Goal: Navigation & Orientation: Find specific page/section

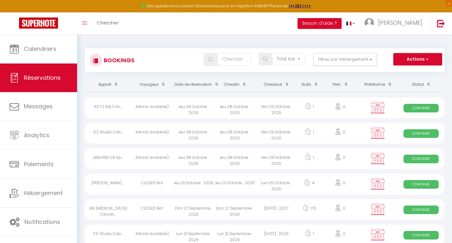
select select "not_cancelled"
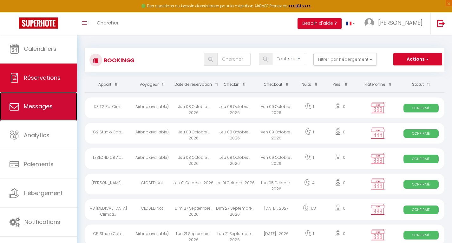
drag, startPoint x: 0, startPoint y: 0, endPoint x: 30, endPoint y: 113, distance: 116.8
click at [30, 113] on link "Messages" at bounding box center [38, 106] width 77 height 29
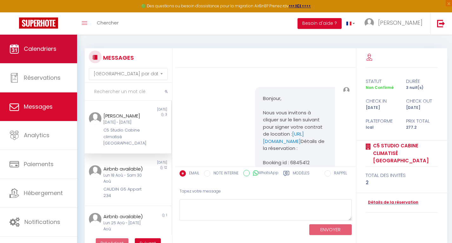
scroll to position [147, 0]
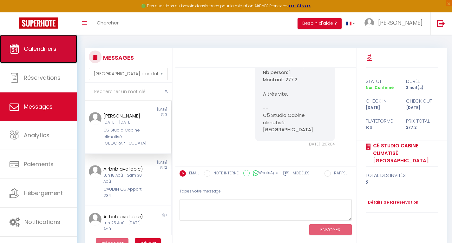
click at [41, 45] on span "Calendriers" at bounding box center [40, 49] width 33 height 8
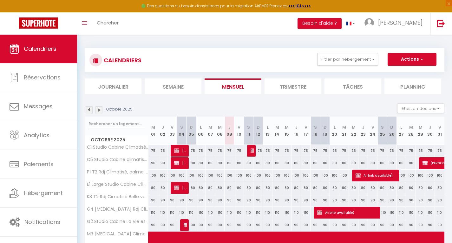
click at [99, 108] on img at bounding box center [99, 109] width 7 height 7
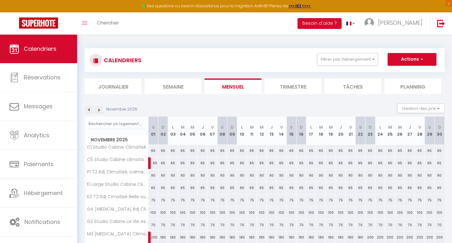
click at [99, 109] on img at bounding box center [99, 109] width 7 height 7
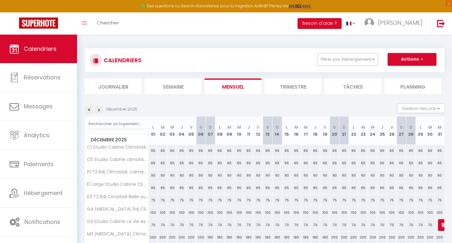
click at [99, 110] on img at bounding box center [99, 109] width 7 height 7
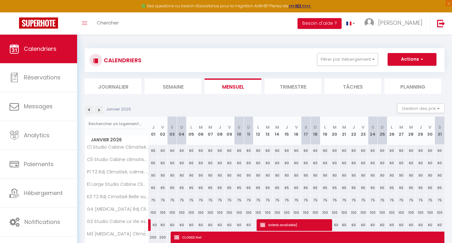
click at [98, 110] on img at bounding box center [99, 109] width 7 height 7
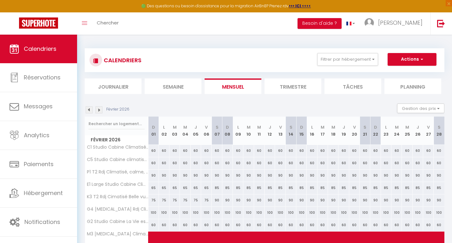
click at [99, 108] on img at bounding box center [99, 109] width 7 height 7
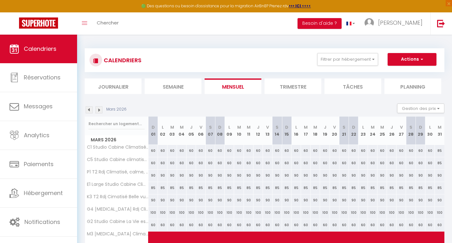
click at [100, 112] on img at bounding box center [99, 109] width 7 height 7
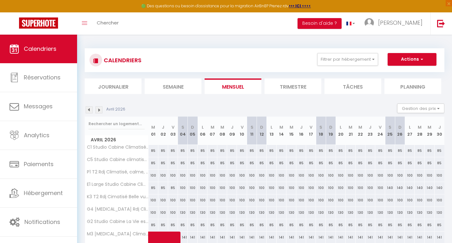
click at [100, 110] on img at bounding box center [99, 109] width 7 height 7
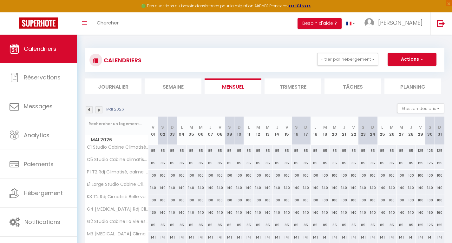
click at [100, 110] on img at bounding box center [99, 109] width 7 height 7
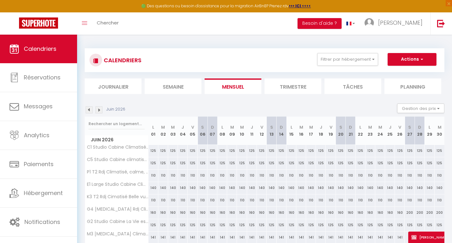
click at [90, 111] on img at bounding box center [89, 109] width 7 height 7
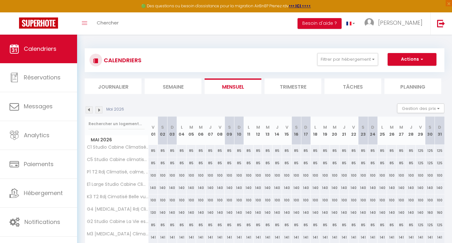
click at [89, 112] on img at bounding box center [89, 109] width 7 height 7
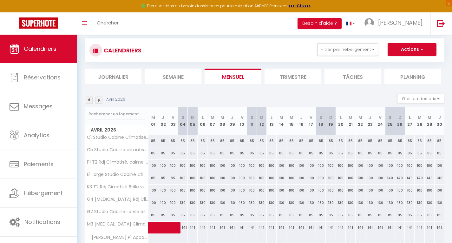
scroll to position [4, 0]
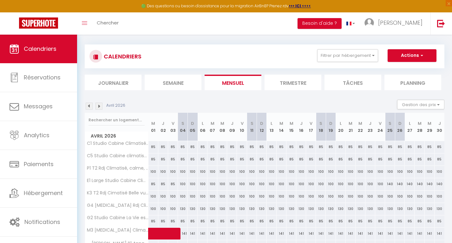
click at [92, 108] on img at bounding box center [89, 105] width 7 height 7
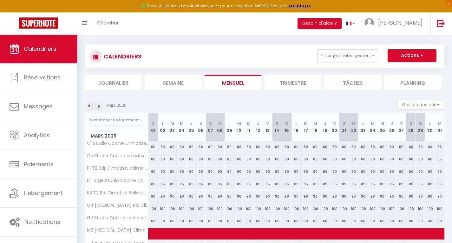
click at [88, 108] on img at bounding box center [89, 105] width 7 height 7
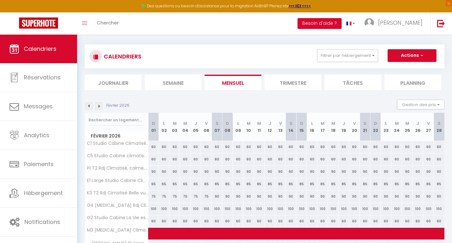
click at [89, 108] on img at bounding box center [89, 105] width 7 height 7
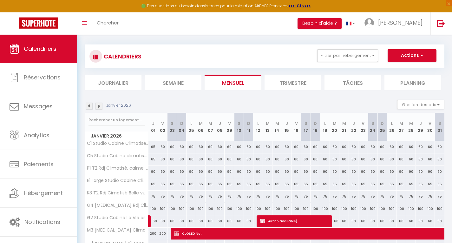
click at [86, 107] on img at bounding box center [89, 105] width 7 height 7
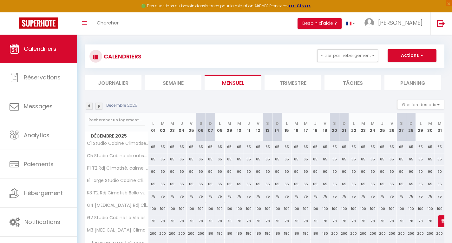
click at [89, 108] on img at bounding box center [89, 105] width 7 height 7
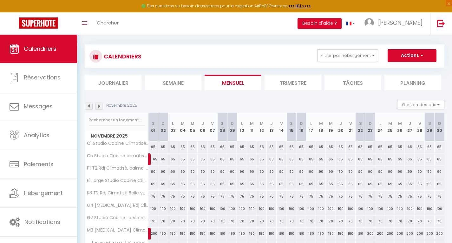
click at [89, 109] on img at bounding box center [89, 105] width 7 height 7
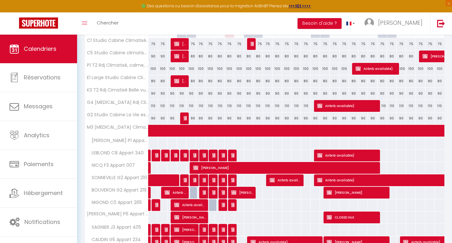
scroll to position [109, 0]
